Goal: Task Accomplishment & Management: Manage account settings

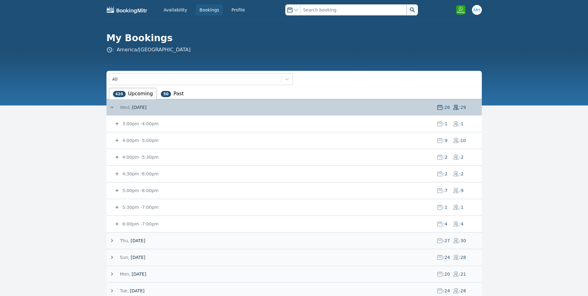
click at [144, 187] on div "5:00pm - 6:00pm : 7 : 9" at bounding box center [298, 190] width 368 height 16
click at [144, 188] on small "5:00pm - 6:00pm" at bounding box center [139, 190] width 37 height 5
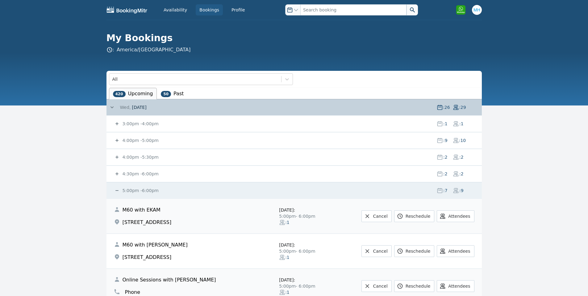
click at [144, 188] on small "5:00pm - 6:00pm" at bounding box center [139, 190] width 37 height 5
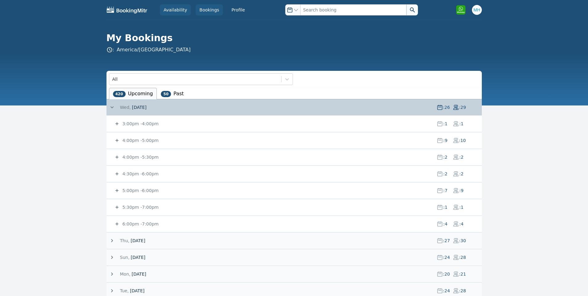
click at [176, 11] on link "Availability" at bounding box center [175, 9] width 31 height 11
click at [205, 7] on link "Bookings" at bounding box center [209, 9] width 27 height 11
click at [205, 8] on link "Bookings" at bounding box center [209, 9] width 27 height 11
click at [206, 8] on link "Bookings" at bounding box center [209, 9] width 27 height 11
click at [207, 8] on link "Bookings" at bounding box center [209, 9] width 27 height 11
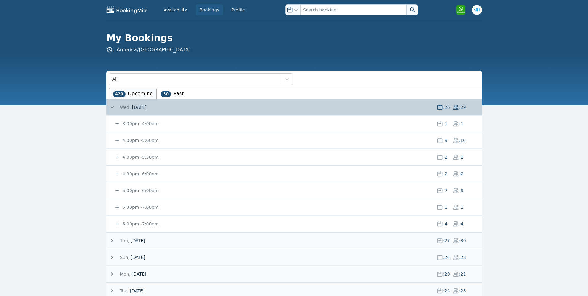
click at [207, 10] on link "Bookings" at bounding box center [209, 9] width 27 height 11
click at [143, 122] on small "3:00pm - 4:00pm" at bounding box center [139, 123] width 37 height 5
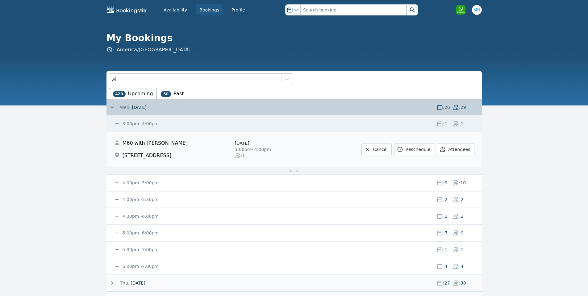
click at [143, 124] on small "3:00pm - 4:00pm" at bounding box center [139, 123] width 37 height 5
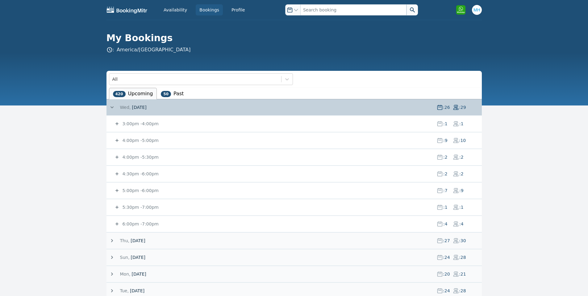
drag, startPoint x: 573, startPoint y: 161, endPoint x: 16, endPoint y: 67, distance: 564.8
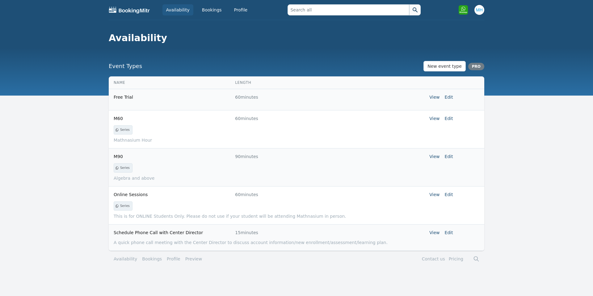
click at [449, 122] on td "View Edit" at bounding box center [390, 118] width 125 height 16
click at [447, 118] on link "Edit" at bounding box center [449, 118] width 8 height 5
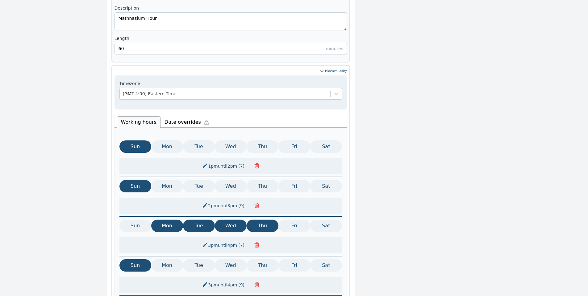
scroll to position [247, 0]
click at [186, 115] on li "Date overrides" at bounding box center [189, 121] width 56 height 13
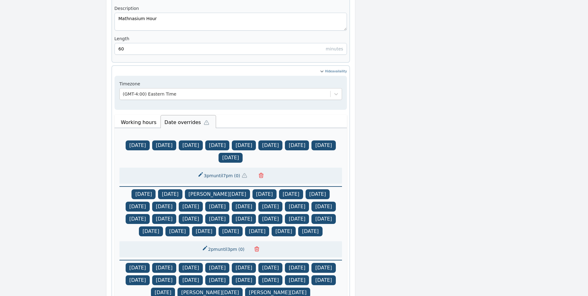
click at [211, 170] on button "3pm until 7pm ( 0 )" at bounding box center [224, 175] width 60 height 11
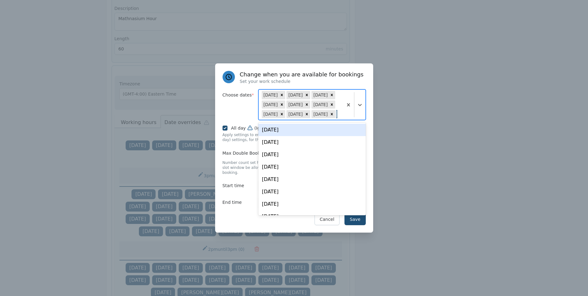
click at [360, 114] on div at bounding box center [354, 105] width 23 height 30
click at [327, 132] on div "Thu, Oct 09" at bounding box center [311, 130] width 107 height 12
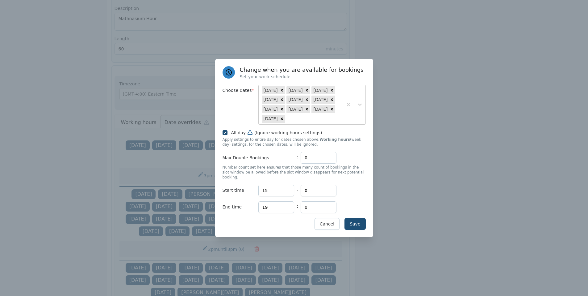
click at [242, 224] on div "Save Cancel" at bounding box center [294, 224] width 143 height 12
click at [357, 215] on div "Change when you are available for bookings Set your work schedule Choose dates …" at bounding box center [294, 148] width 158 height 178
click at [357, 218] on button "Save" at bounding box center [355, 224] width 21 height 12
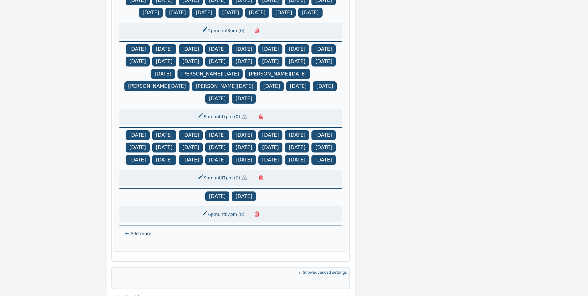
scroll to position [547, 0]
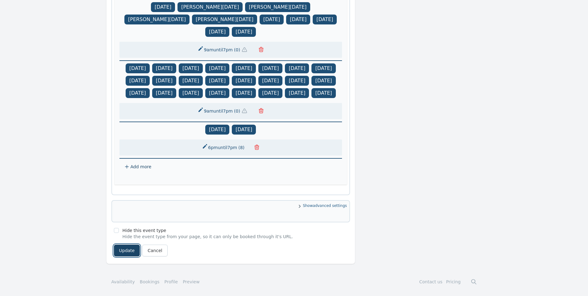
click at [119, 247] on button "Update" at bounding box center [127, 250] width 26 height 12
click at [114, 248] on button "Update" at bounding box center [127, 250] width 26 height 12
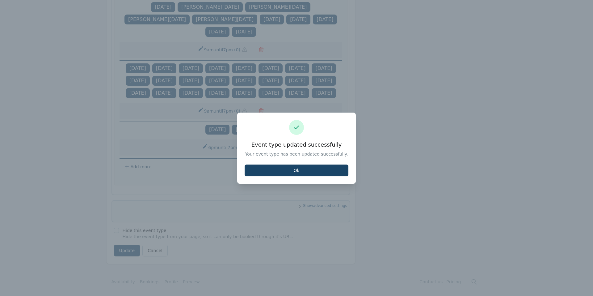
click at [325, 174] on button "Ok" at bounding box center [297, 170] width 104 height 12
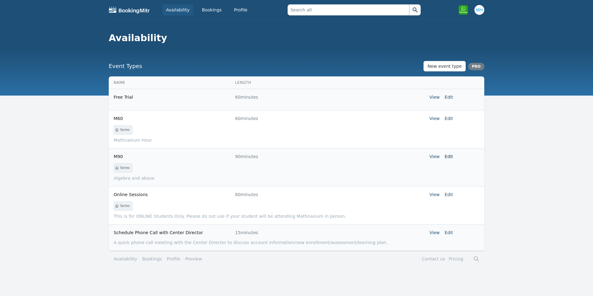
click at [446, 158] on link "Edit" at bounding box center [449, 156] width 8 height 5
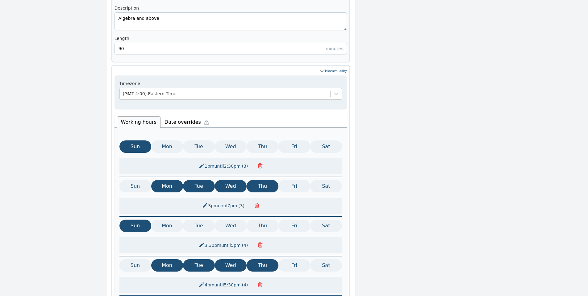
scroll to position [247, 0]
drag, startPoint x: 171, startPoint y: 104, endPoint x: 174, endPoint y: 108, distance: 4.6
click at [174, 107] on div "Timezone (GMT-4:00) Eastern Time Working hours Date overrides Sun Mon Tue Wed T…" at bounding box center [231, 219] width 233 height 286
click at [175, 115] on li "Date overrides" at bounding box center [189, 121] width 56 height 13
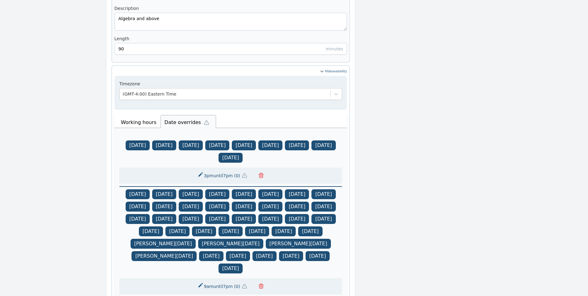
click at [231, 170] on button "3pm until 7pm ( 0 )" at bounding box center [224, 175] width 60 height 11
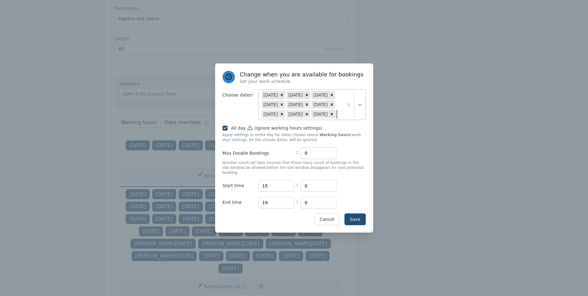
click at [358, 110] on div at bounding box center [359, 104] width 11 height 11
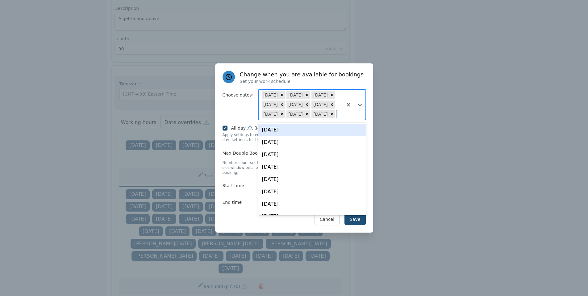
click at [296, 131] on div "Thu, Oct 09" at bounding box center [311, 130] width 107 height 12
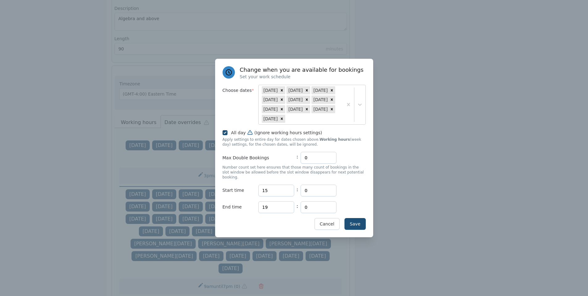
click at [228, 222] on div "Save Cancel" at bounding box center [294, 224] width 143 height 12
drag, startPoint x: 367, startPoint y: 220, endPoint x: 363, endPoint y: 220, distance: 3.7
click at [366, 220] on div "Change when you are available for bookings Set your work schedule Choose dates …" at bounding box center [294, 148] width 158 height 178
click at [363, 220] on button "Save" at bounding box center [355, 224] width 21 height 12
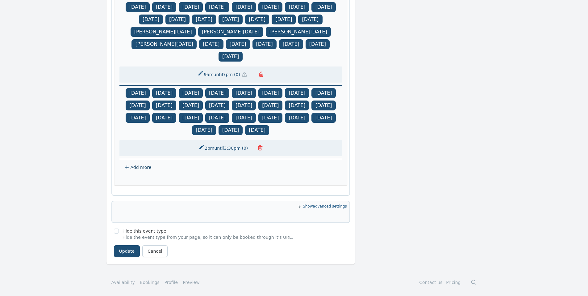
scroll to position [461, 0]
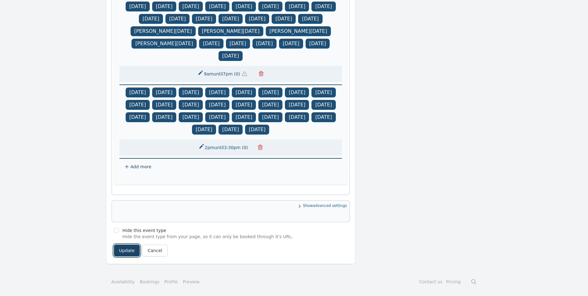
click at [133, 249] on button "Update" at bounding box center [127, 250] width 26 height 12
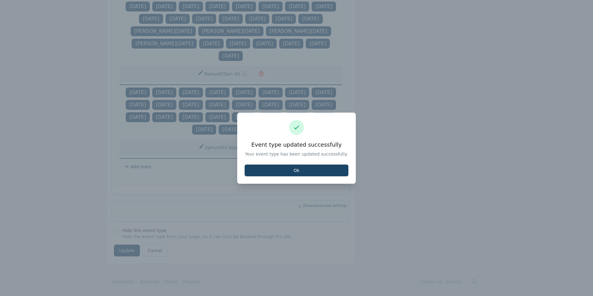
click at [319, 171] on button "Ok" at bounding box center [297, 170] width 104 height 12
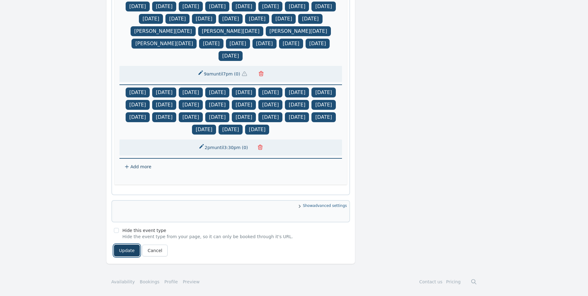
click at [126, 252] on button "Update" at bounding box center [127, 250] width 26 height 12
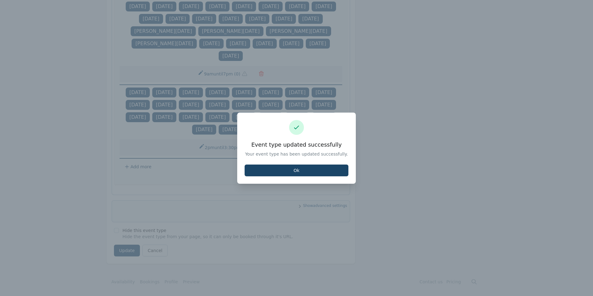
click at [320, 170] on button "Ok" at bounding box center [297, 170] width 104 height 12
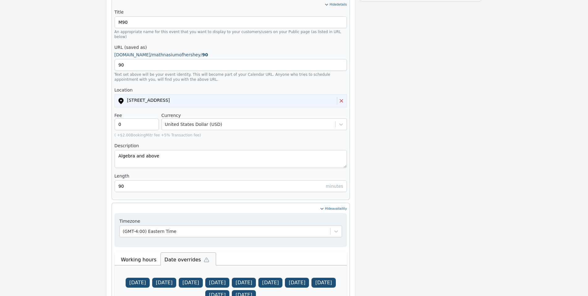
scroll to position [0, 0]
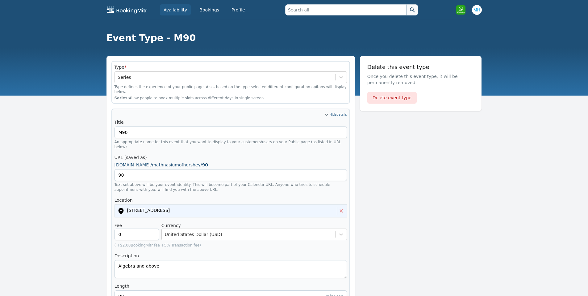
click at [174, 6] on link "Availability" at bounding box center [175, 9] width 31 height 11
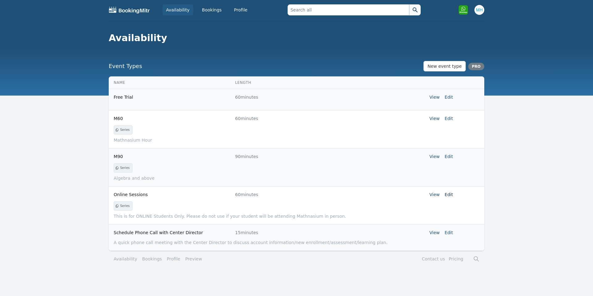
click at [451, 195] on link "Edit" at bounding box center [449, 194] width 8 height 5
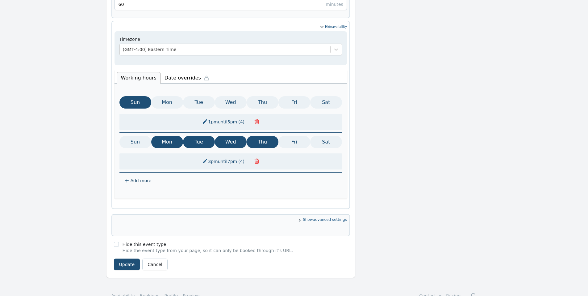
scroll to position [295, 0]
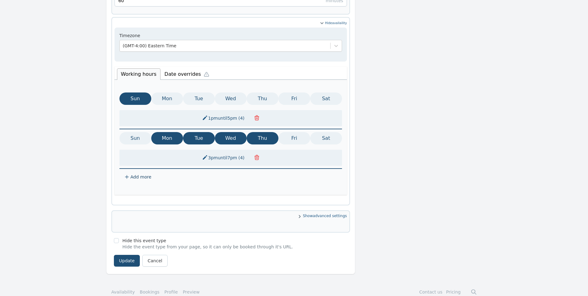
click at [169, 67] on li "Date overrides" at bounding box center [189, 73] width 56 height 13
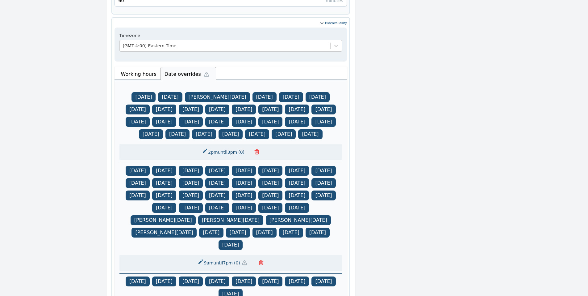
scroll to position [419, 0]
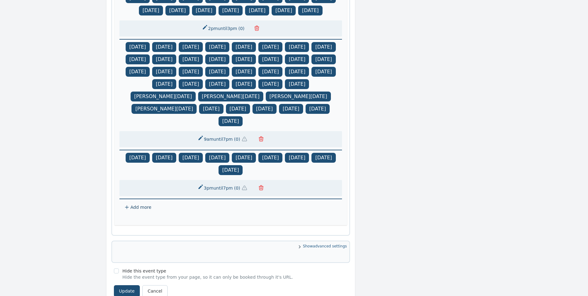
click at [234, 188] on span "( 0 )" at bounding box center [237, 188] width 9 height 6
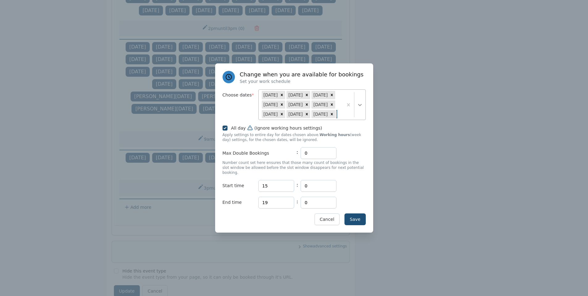
click at [358, 110] on div at bounding box center [359, 104] width 11 height 11
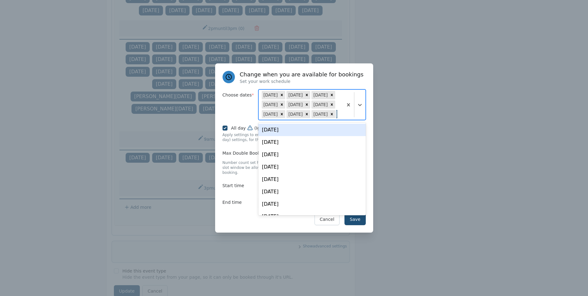
click at [334, 130] on div "Thu, Oct 09" at bounding box center [311, 130] width 107 height 12
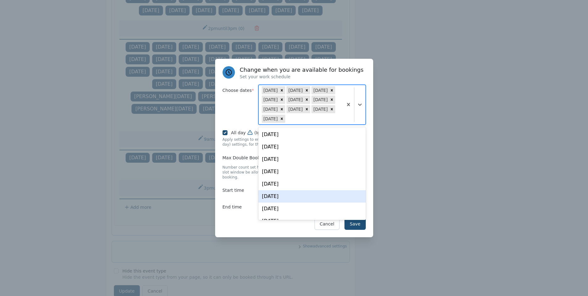
click at [229, 212] on div "Change when you are available for bookings Set your work schedule Choose dates …" at bounding box center [294, 148] width 158 height 178
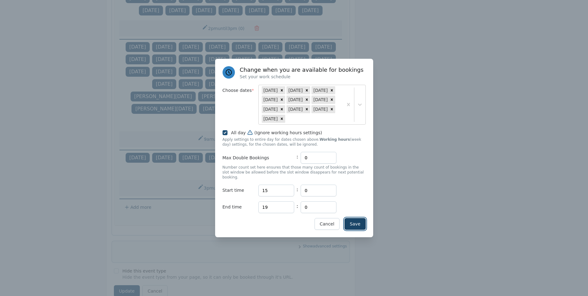
click at [353, 222] on button "Save" at bounding box center [355, 224] width 21 height 12
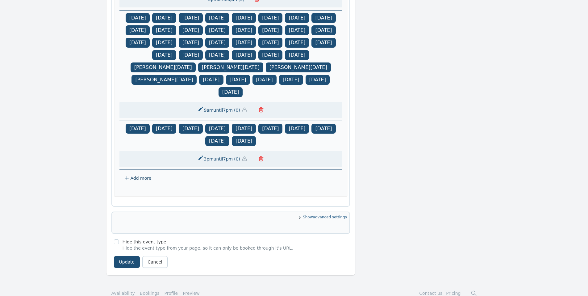
scroll to position [461, 0]
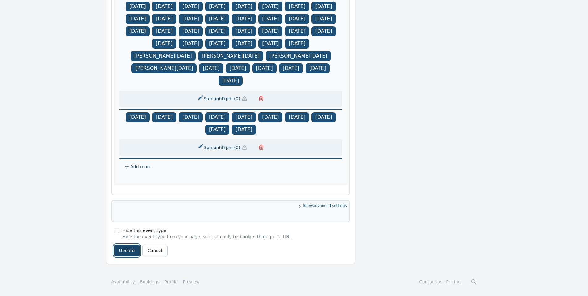
click at [130, 248] on button "Update" at bounding box center [127, 250] width 26 height 12
click at [129, 251] on button "Update" at bounding box center [127, 250] width 26 height 12
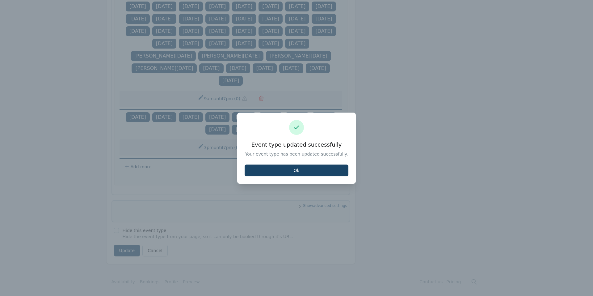
click at [260, 172] on button "Ok" at bounding box center [297, 170] width 104 height 12
click at [272, 172] on button "Ok" at bounding box center [297, 170] width 104 height 12
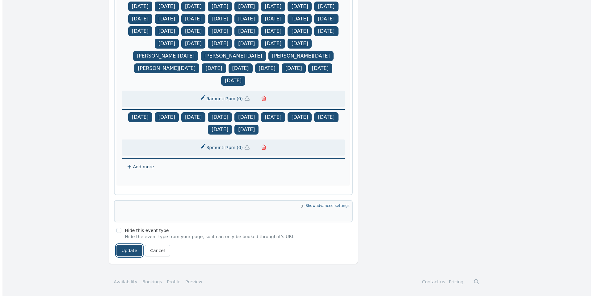
scroll to position [0, 0]
